Goal: Task Accomplishment & Management: Use online tool/utility

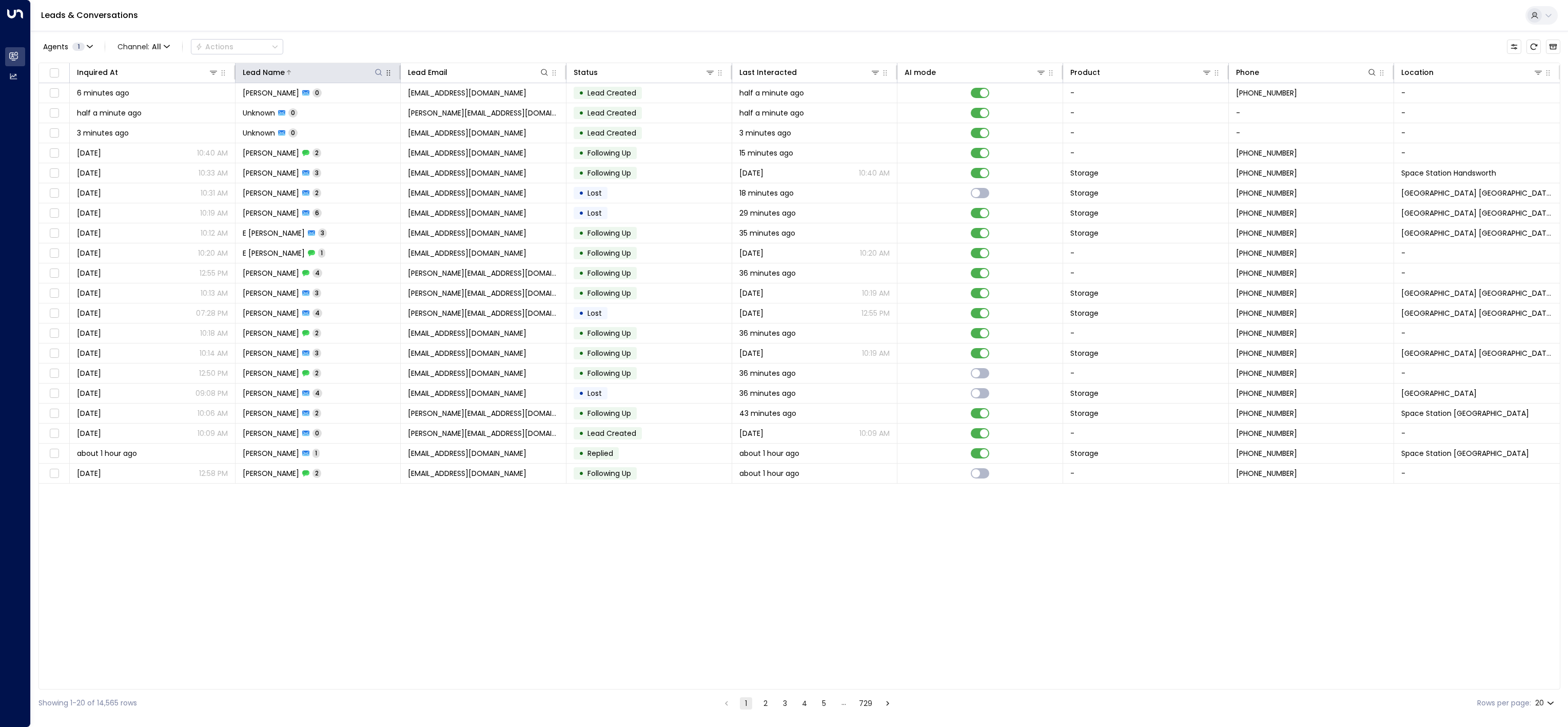
click at [375, 74] on icon at bounding box center [378, 72] width 8 height 8
type input "*********"
click at [411, 28] on div "Leads & Conversations" at bounding box center [799, 15] width 1537 height 31
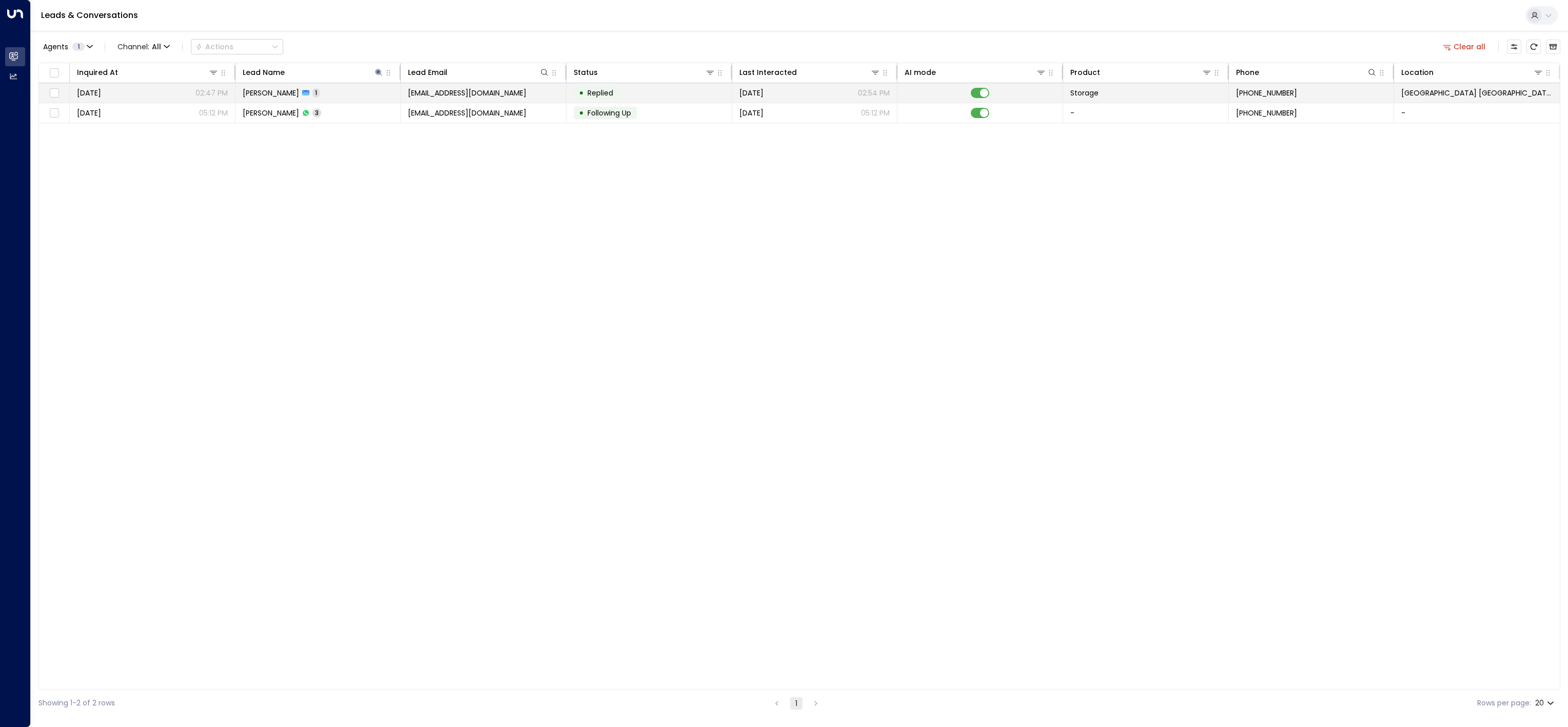
click at [968, 96] on td at bounding box center [980, 93] width 166 height 19
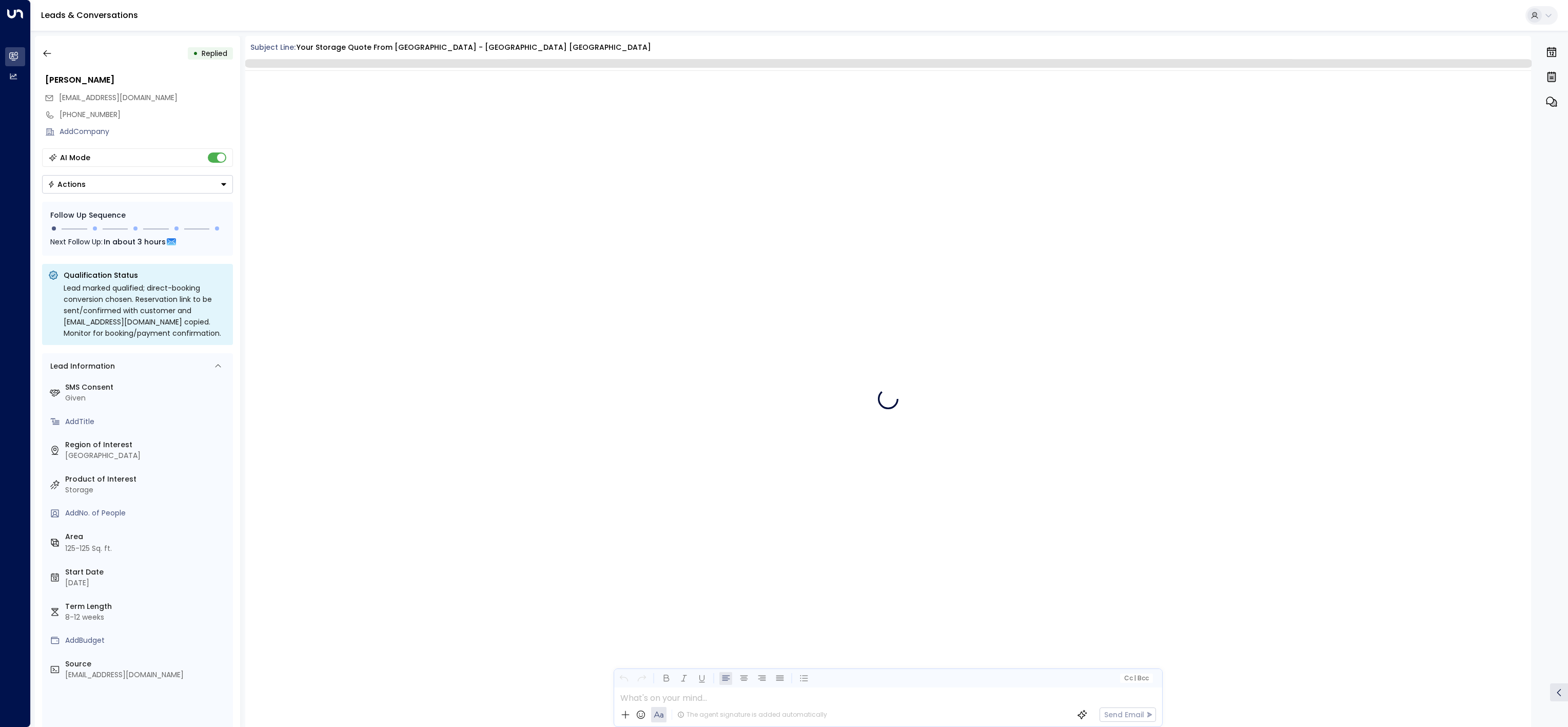
scroll to position [135, 0]
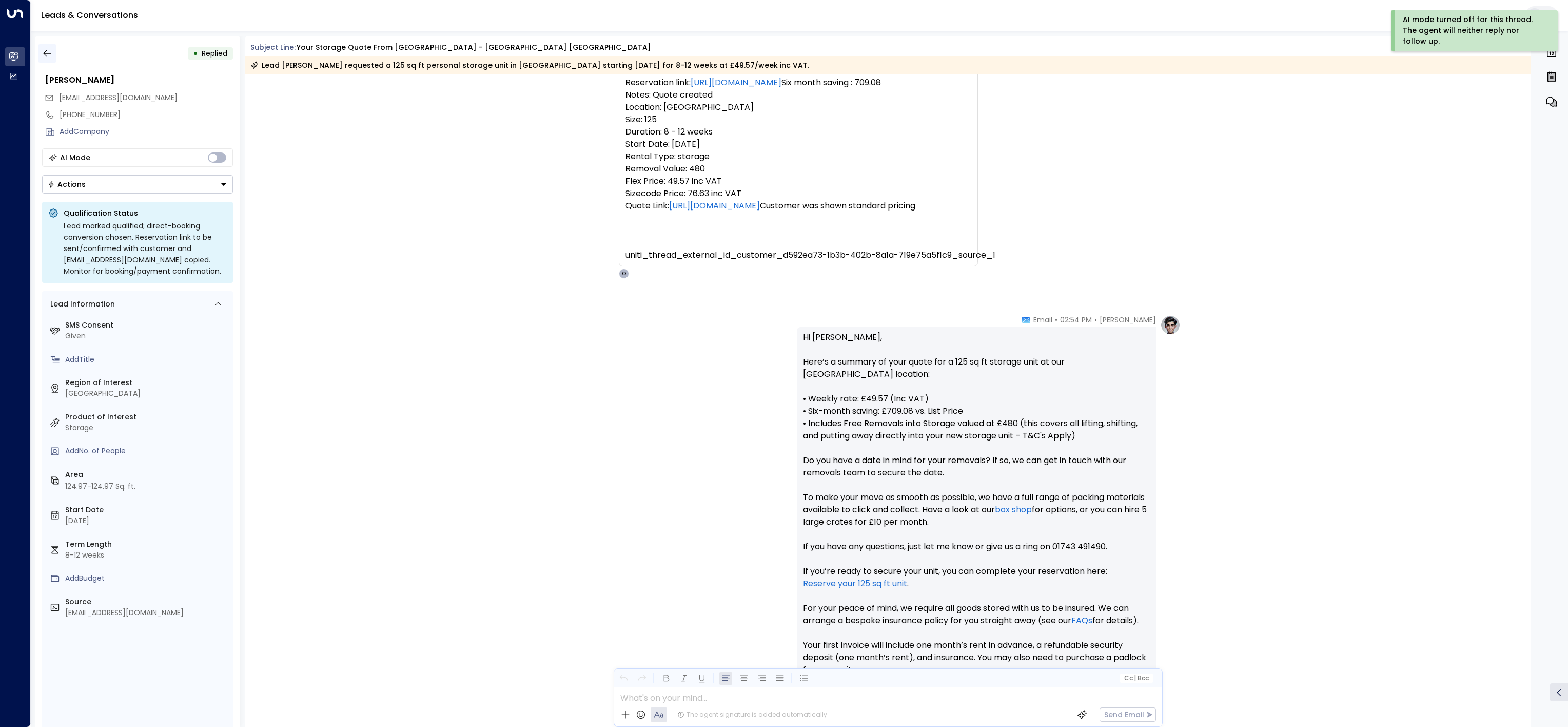
click at [55, 55] on button "button" at bounding box center [47, 53] width 18 height 18
